Goal: Communication & Community: Answer question/provide support

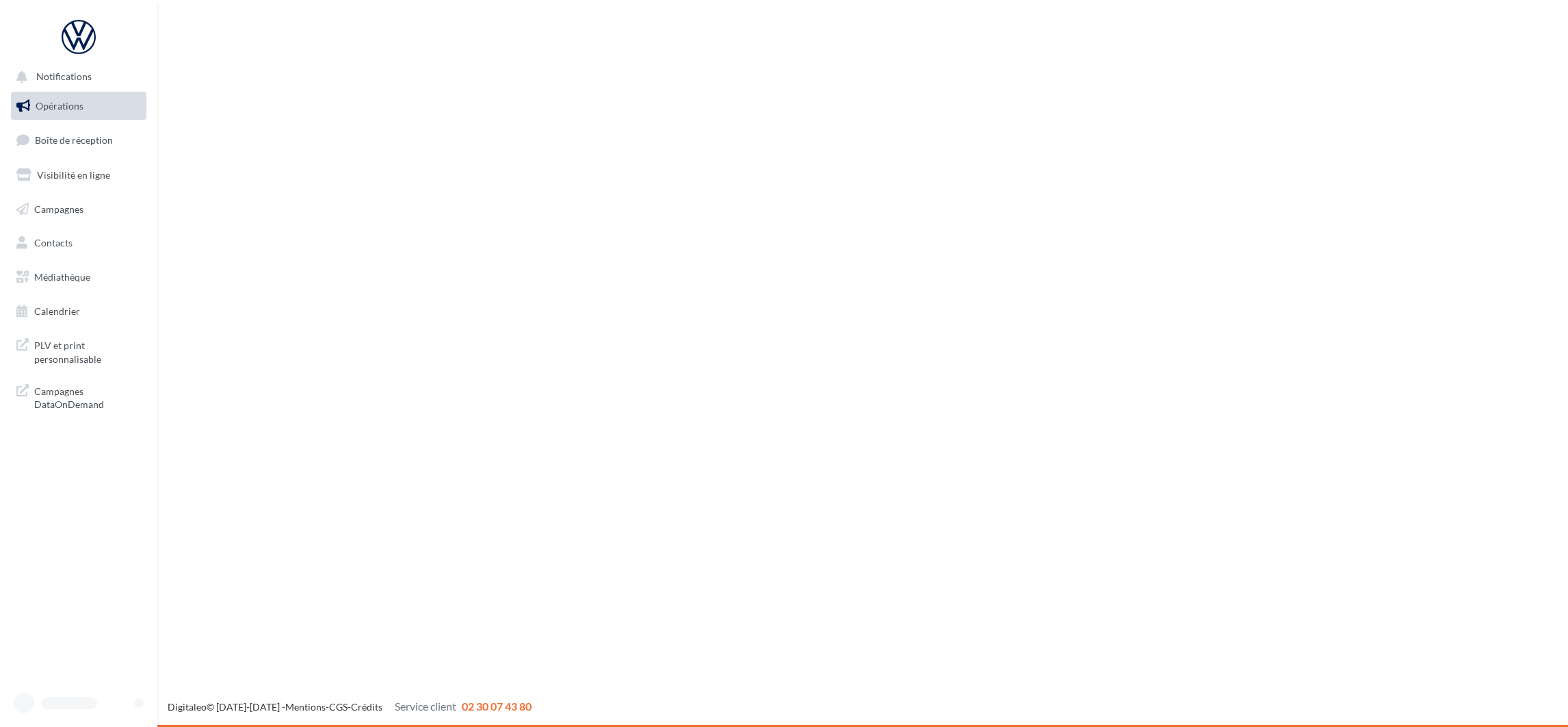
click at [75, 149] on link "Boîte de réception" at bounding box center [79, 140] width 141 height 29
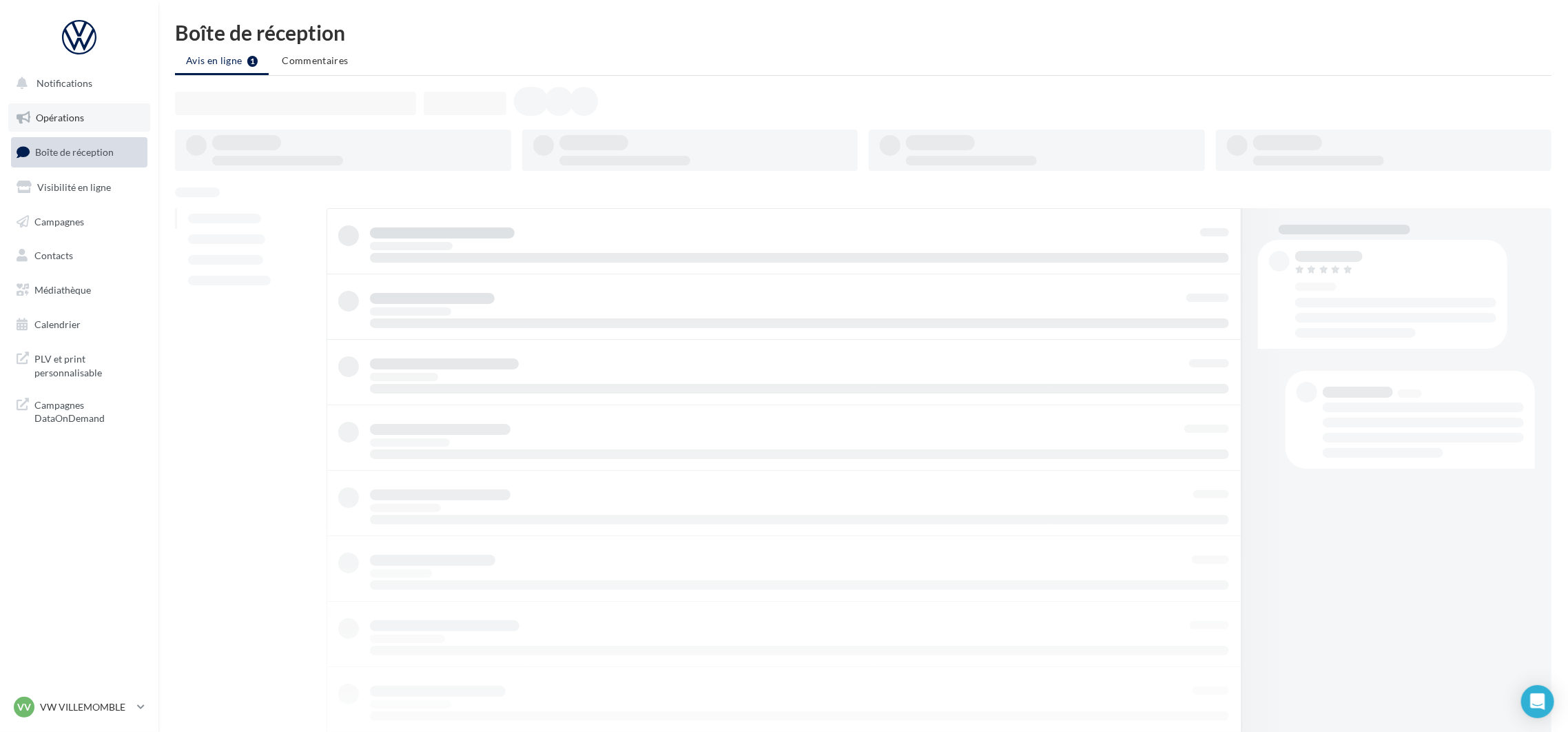
click at [82, 122] on span "Opérations" at bounding box center [60, 117] width 48 height 12
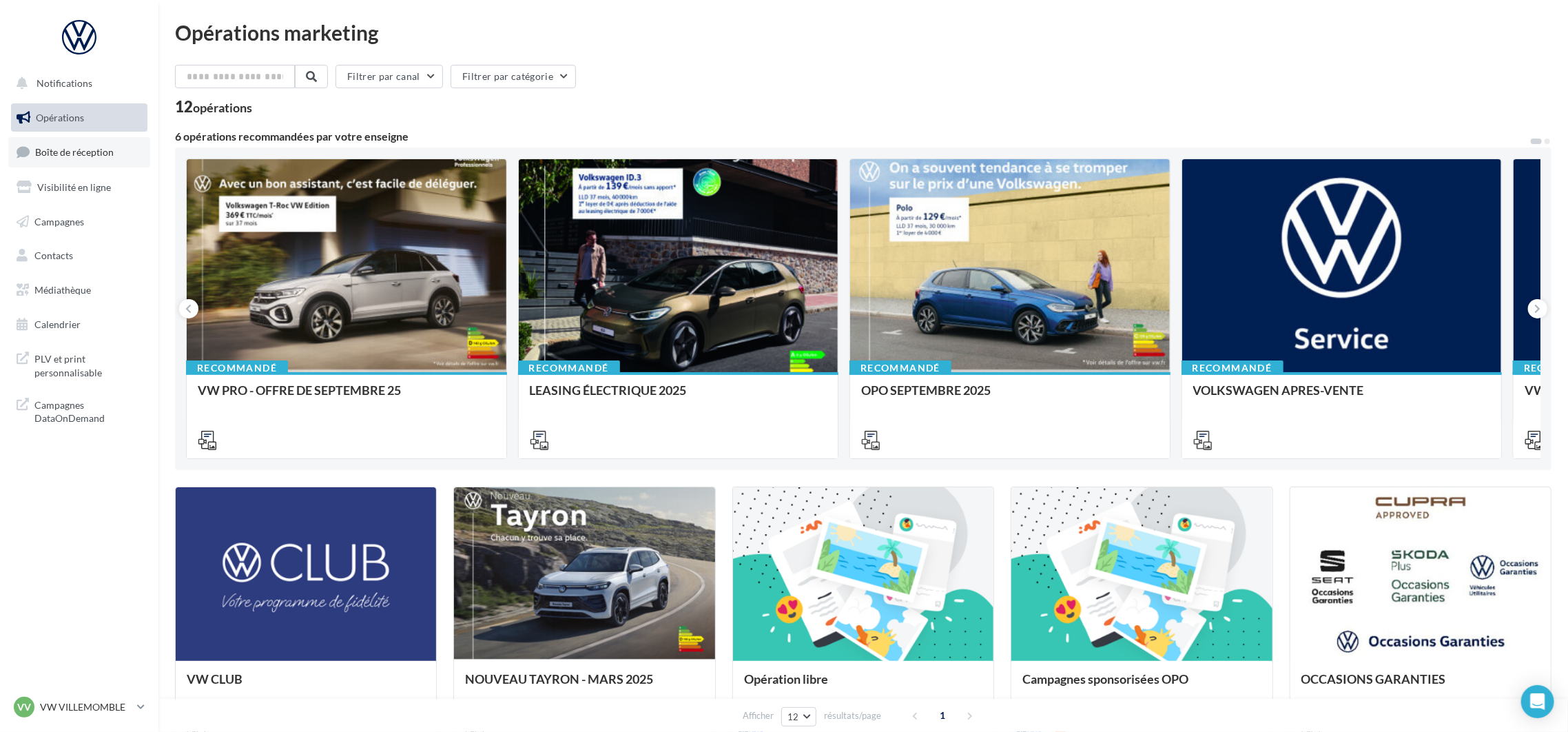
click at [100, 147] on span "Boîte de réception" at bounding box center [74, 152] width 79 height 12
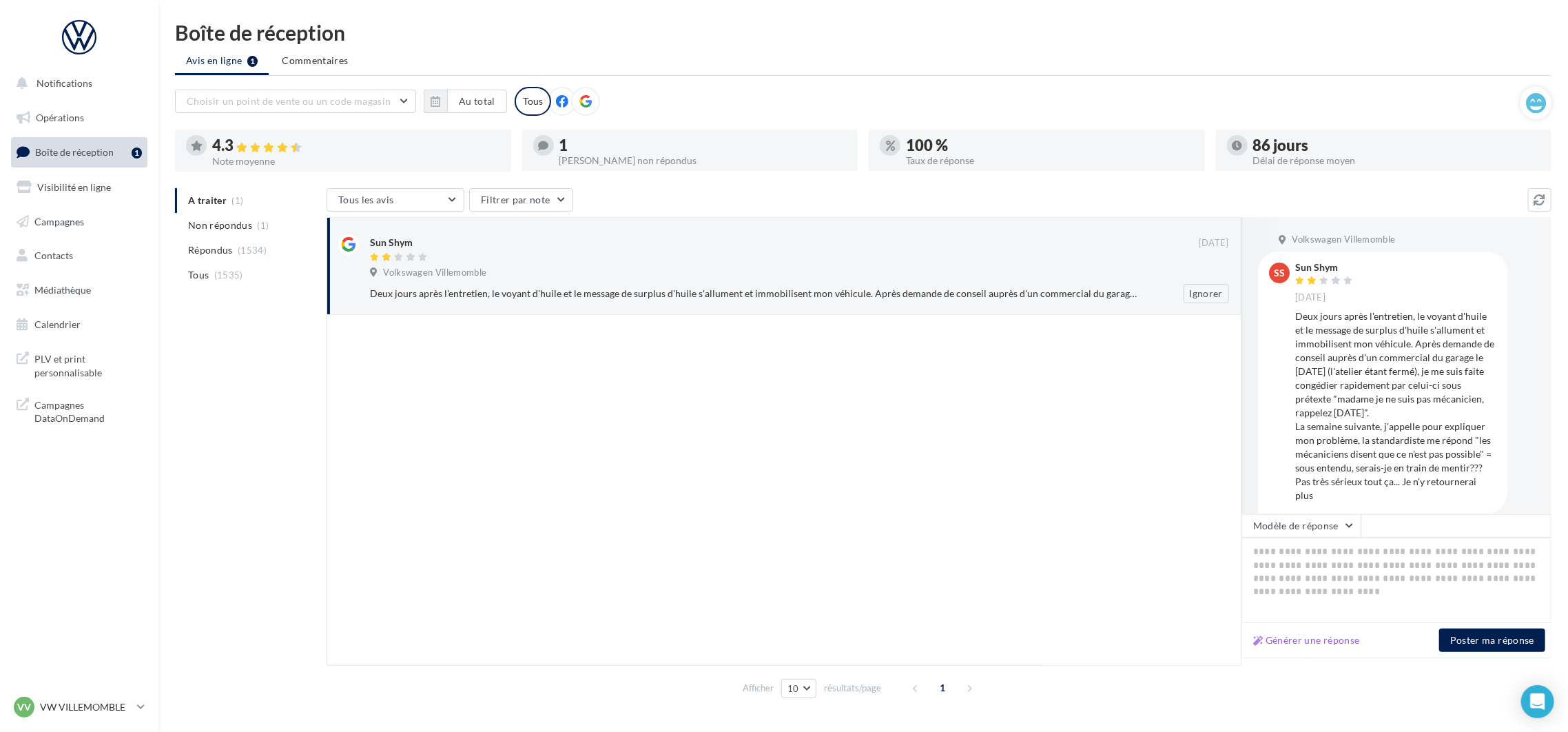
click at [735, 251] on div "Sun Shym" at bounding box center [784, 248] width 829 height 29
click at [1301, 640] on button "Générer une réponse" at bounding box center [1307, 641] width 118 height 17
type textarea "**********"
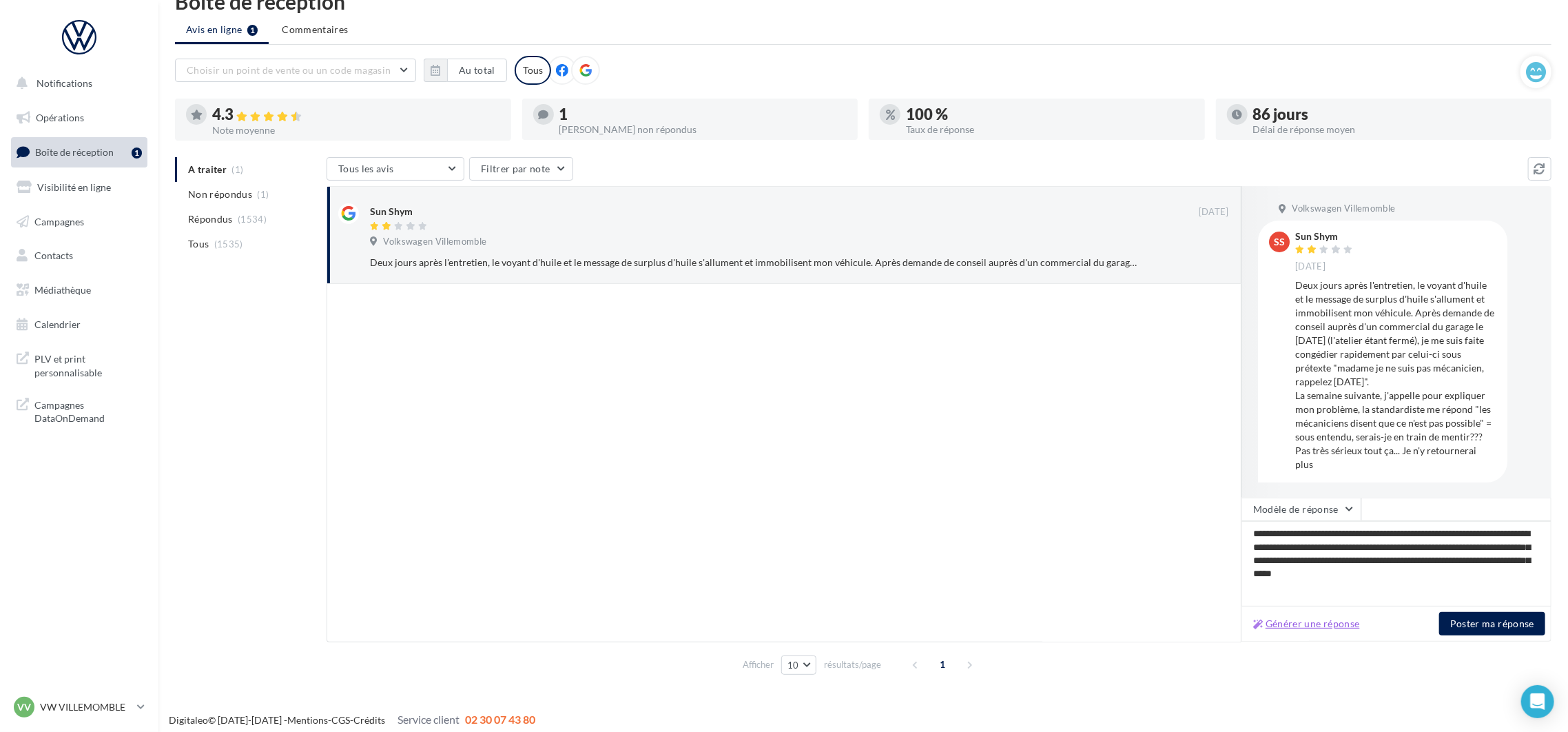
click at [1353, 631] on button "Générer une réponse" at bounding box center [1307, 624] width 118 height 17
type textarea "**********"
click at [1489, 615] on button "Poster ma réponse" at bounding box center [1492, 623] width 106 height 23
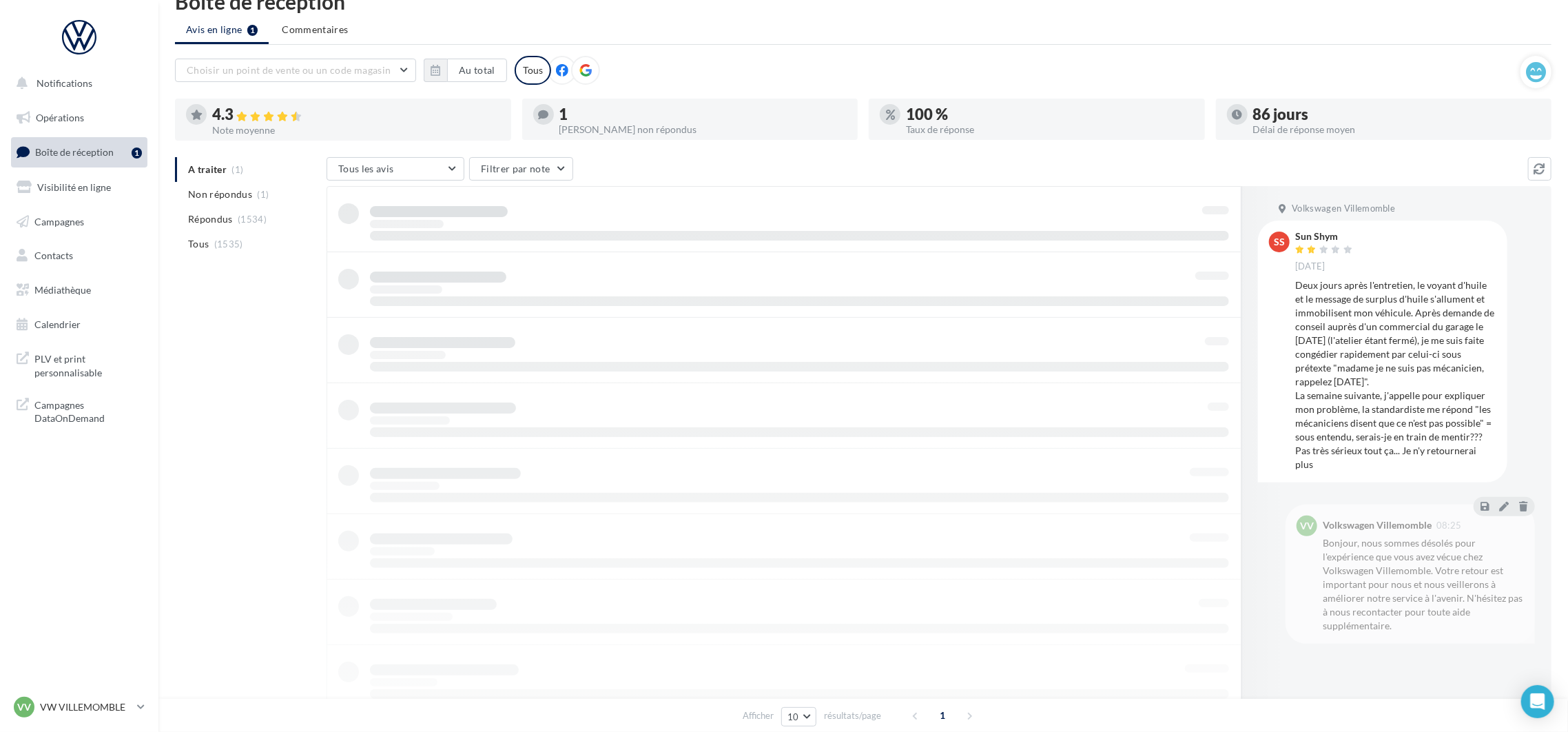
scroll to position [22, 0]
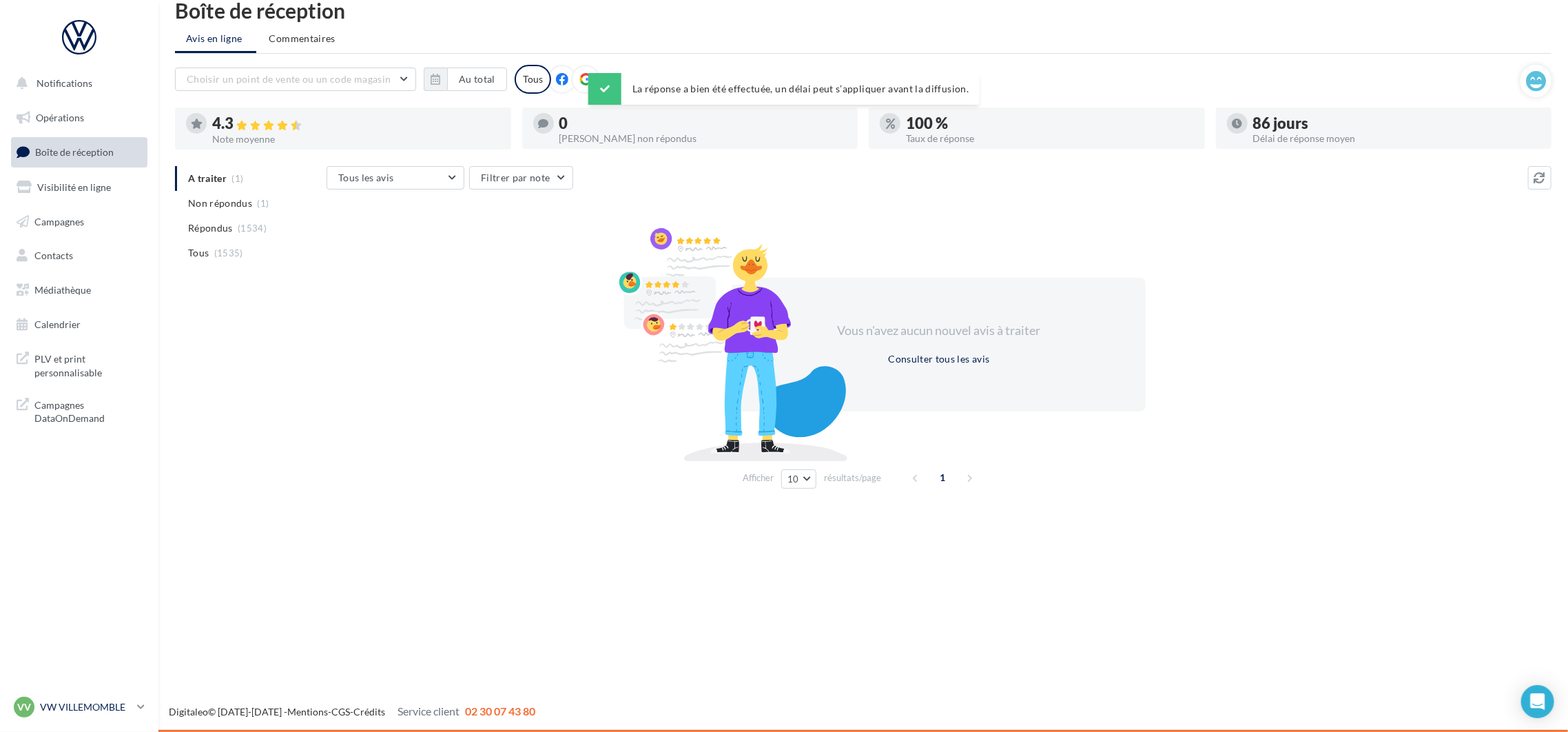
click at [80, 698] on div "VV VW VILLEMOMBLE vw-vil-mon" at bounding box center [73, 707] width 118 height 20
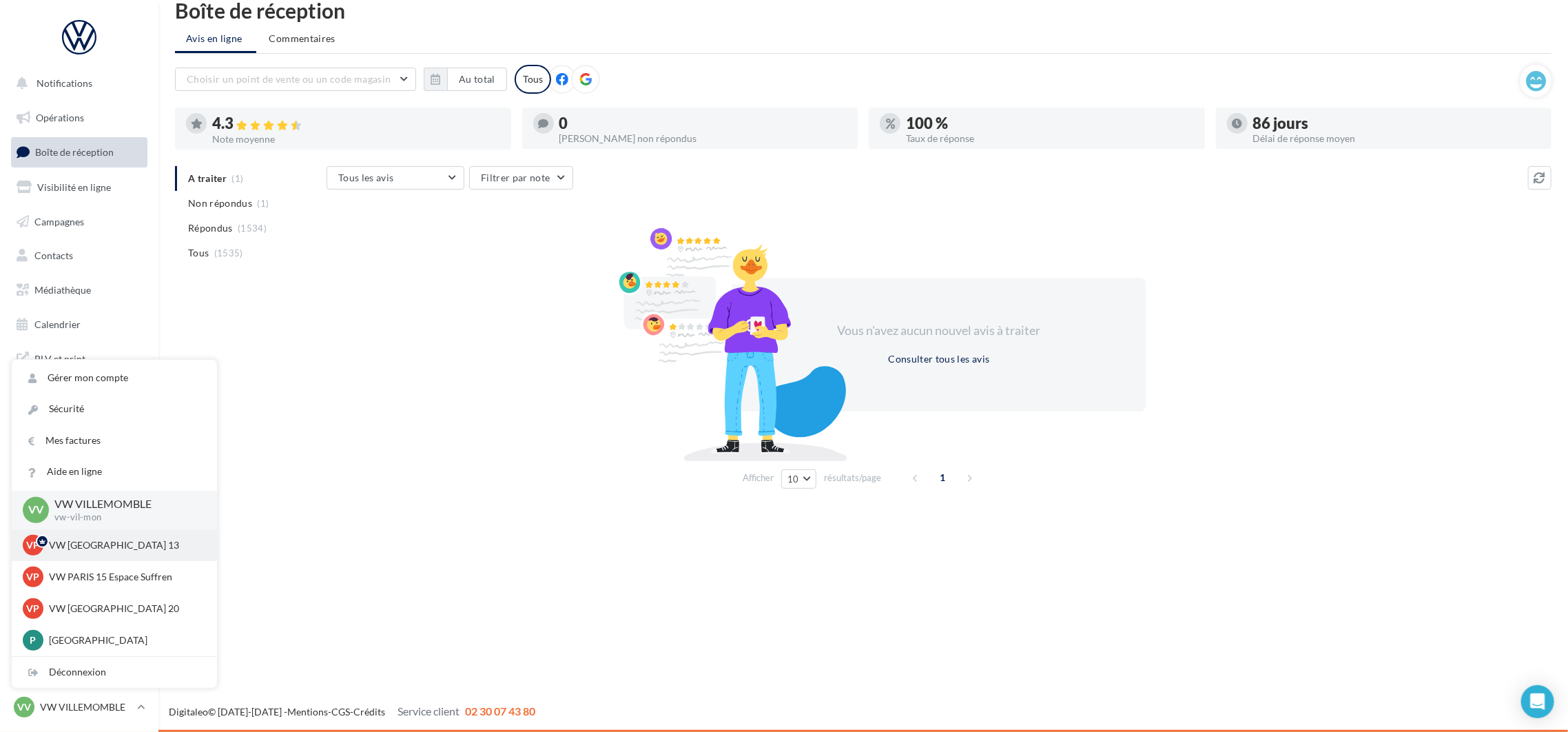
click at [112, 544] on p "VW [GEOGRAPHIC_DATA] 13" at bounding box center [125, 545] width 152 height 14
